Goal: Check status: Check status

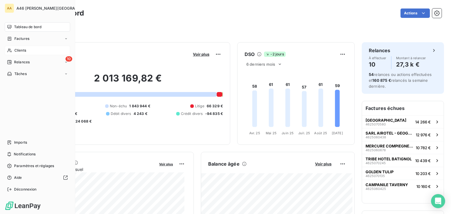
click at [23, 51] on span "Clients" at bounding box center [20, 50] width 12 height 5
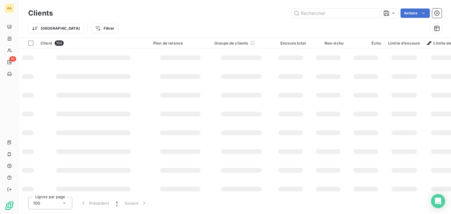
click at [307, 13] on input "text" at bounding box center [335, 13] width 88 height 9
type input "5136"
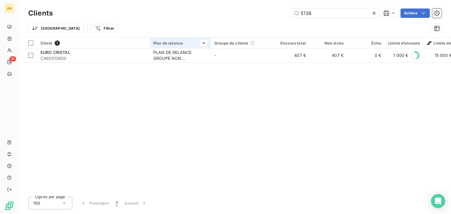
drag, startPoint x: 163, startPoint y: 53, endPoint x: 162, endPoint y: 42, distance: 11.2
click at [163, 53] on div "PLAN DE RELANCE GROUPE NON AUTOMATIQUE" at bounding box center [180, 56] width 54 height 12
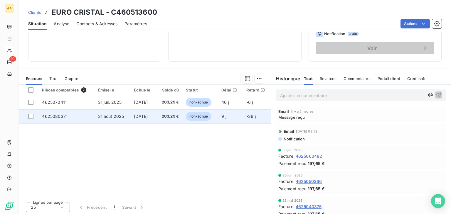
scroll to position [93, 0]
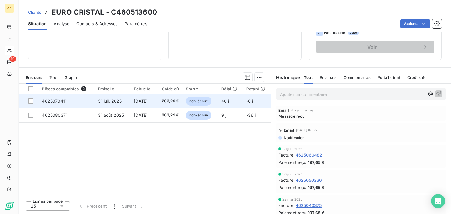
click at [199, 100] on span "non-échue" at bounding box center [199, 101] width 26 height 9
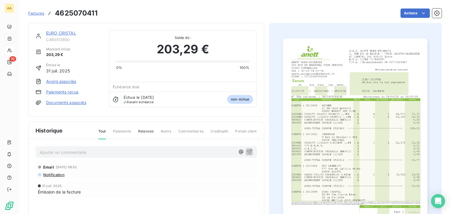
click at [350, 118] on img "button" at bounding box center [355, 140] width 144 height 204
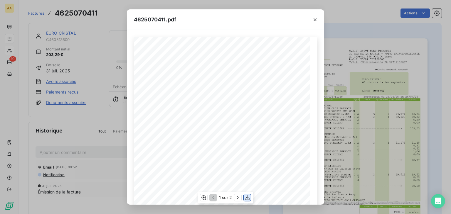
click at [246, 198] on icon "button" at bounding box center [247, 197] width 5 height 5
drag, startPoint x: 314, startPoint y: 19, endPoint x: 307, endPoint y: 19, distance: 7.6
click at [314, 19] on icon "button" at bounding box center [315, 19] width 3 height 3
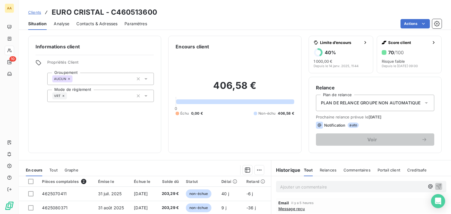
scroll to position [93, 0]
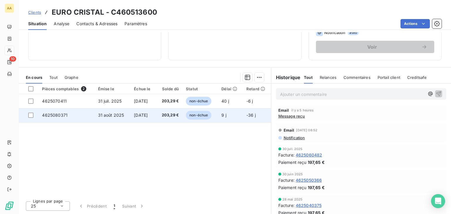
click at [202, 116] on span "non-échue" at bounding box center [199, 115] width 26 height 9
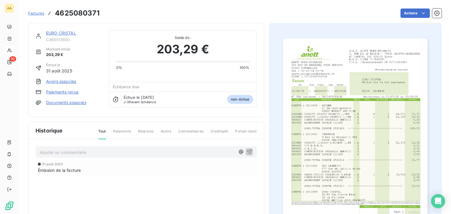
click at [296, 128] on img "button" at bounding box center [355, 140] width 144 height 204
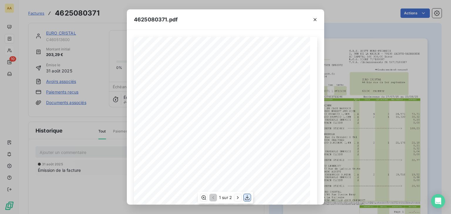
click at [249, 199] on icon "button" at bounding box center [247, 197] width 5 height 5
click at [316, 20] on icon "button" at bounding box center [315, 19] width 3 height 3
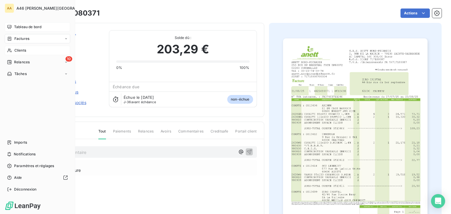
click at [18, 27] on span "Tableau de bord" at bounding box center [27, 26] width 27 height 5
